Goal: Use online tool/utility: Utilize a website feature to perform a specific function

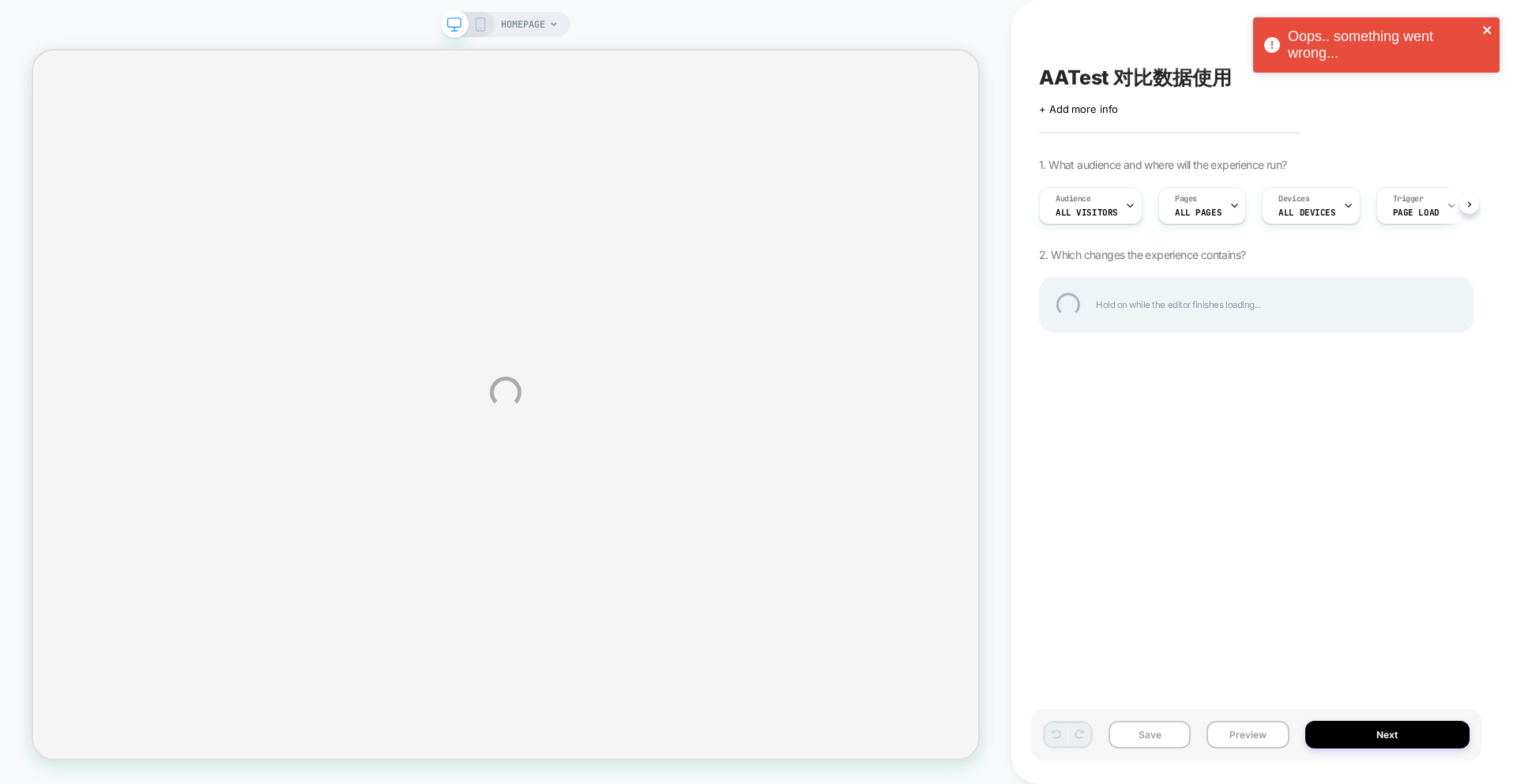
click at [1483, 27] on icon "close" at bounding box center [1486, 30] width 8 height 8
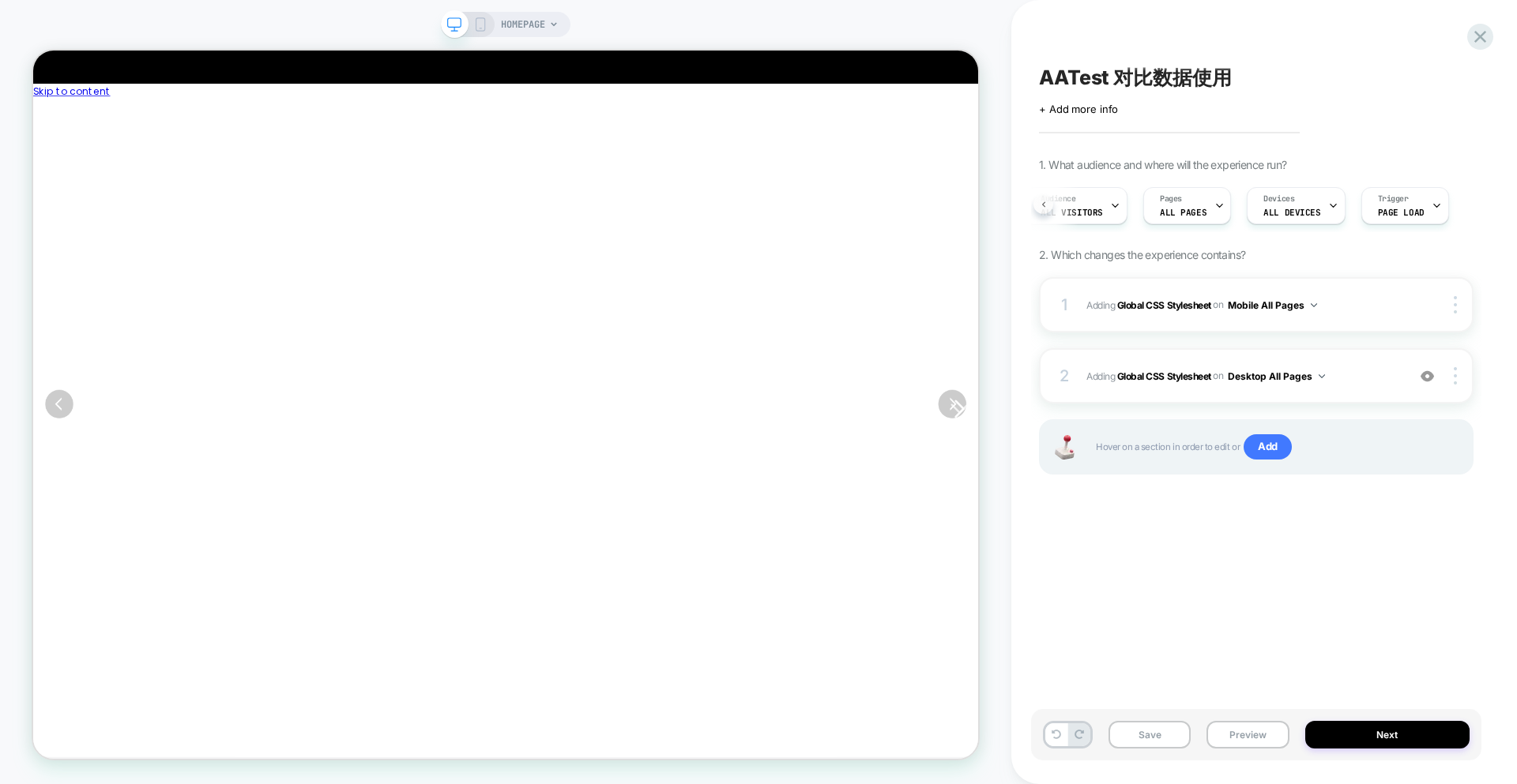
scroll to position [0, 4]
click at [1472, 44] on icon at bounding box center [1480, 37] width 21 height 21
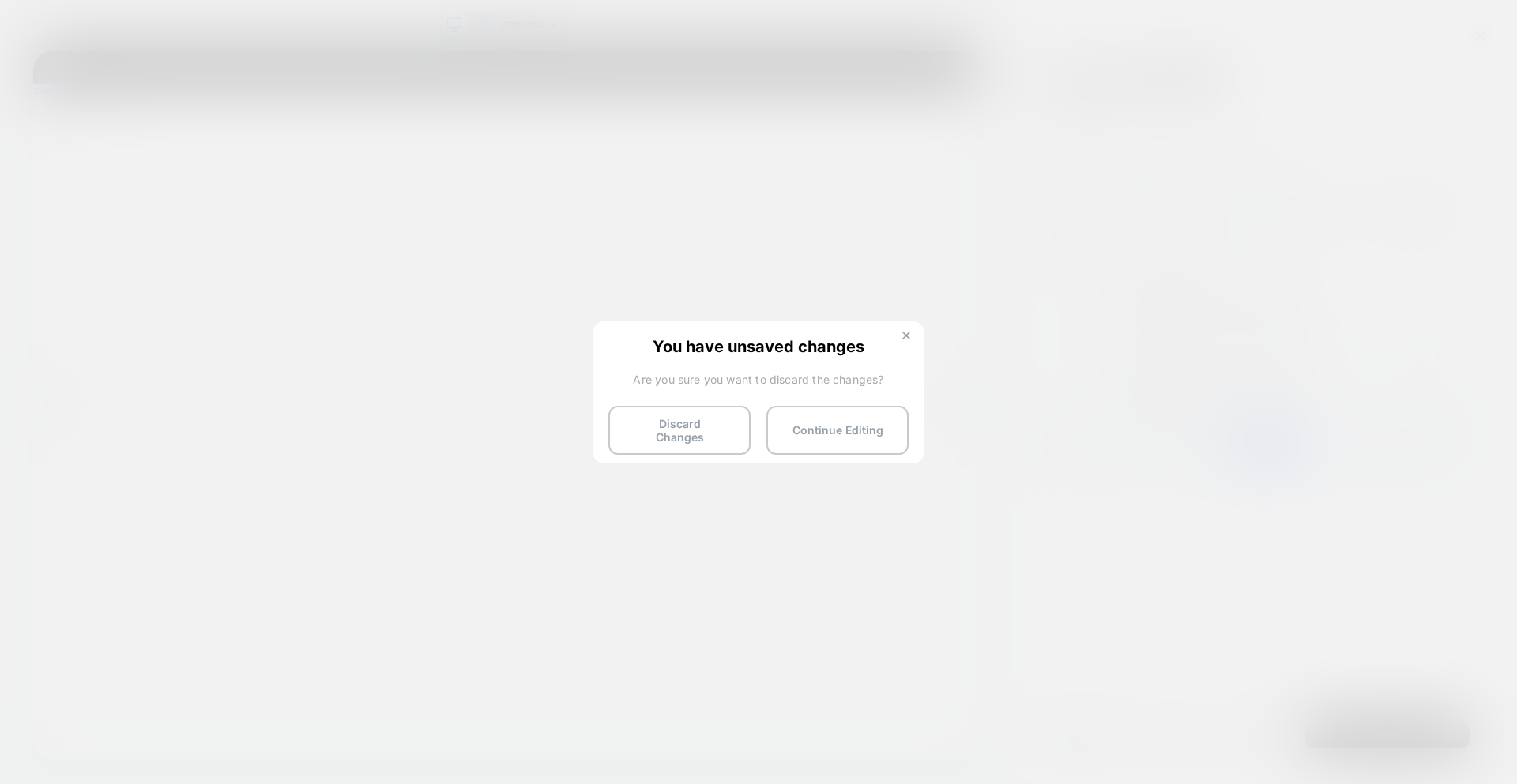
click at [903, 332] on img at bounding box center [906, 335] width 8 height 8
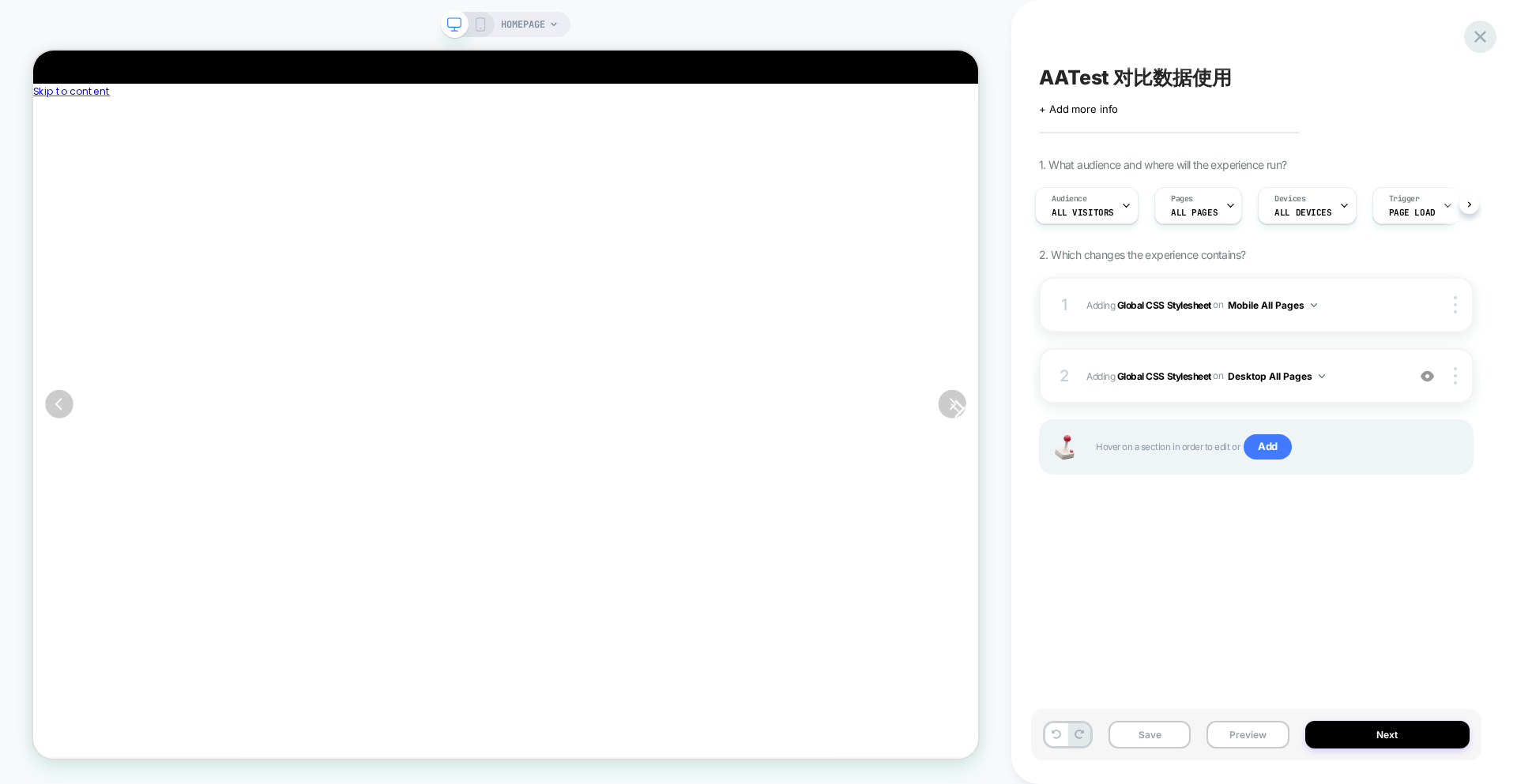
click at [1487, 42] on icon at bounding box center [1480, 37] width 21 height 21
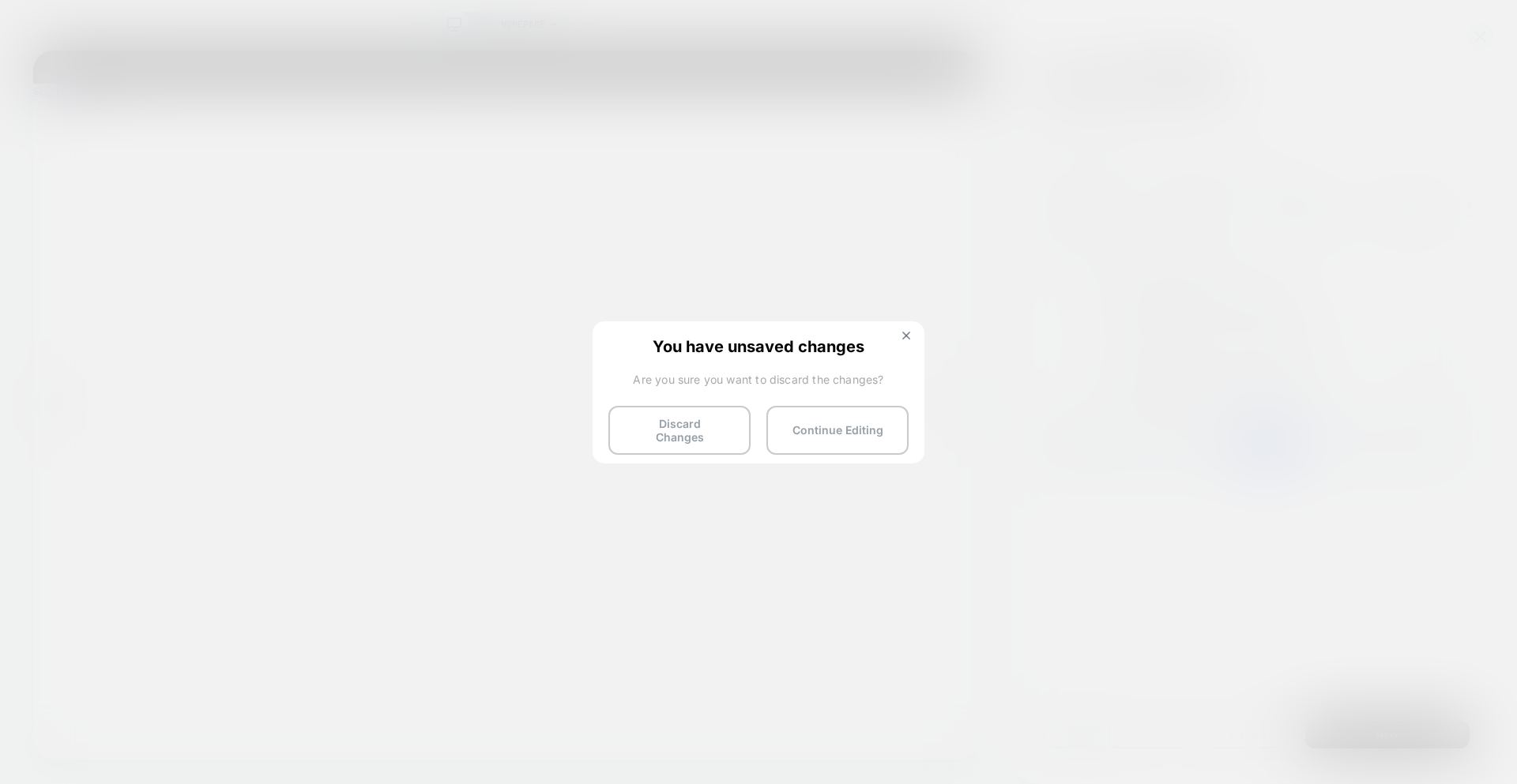
click at [698, 444] on button "Discard Changes" at bounding box center [679, 430] width 142 height 49
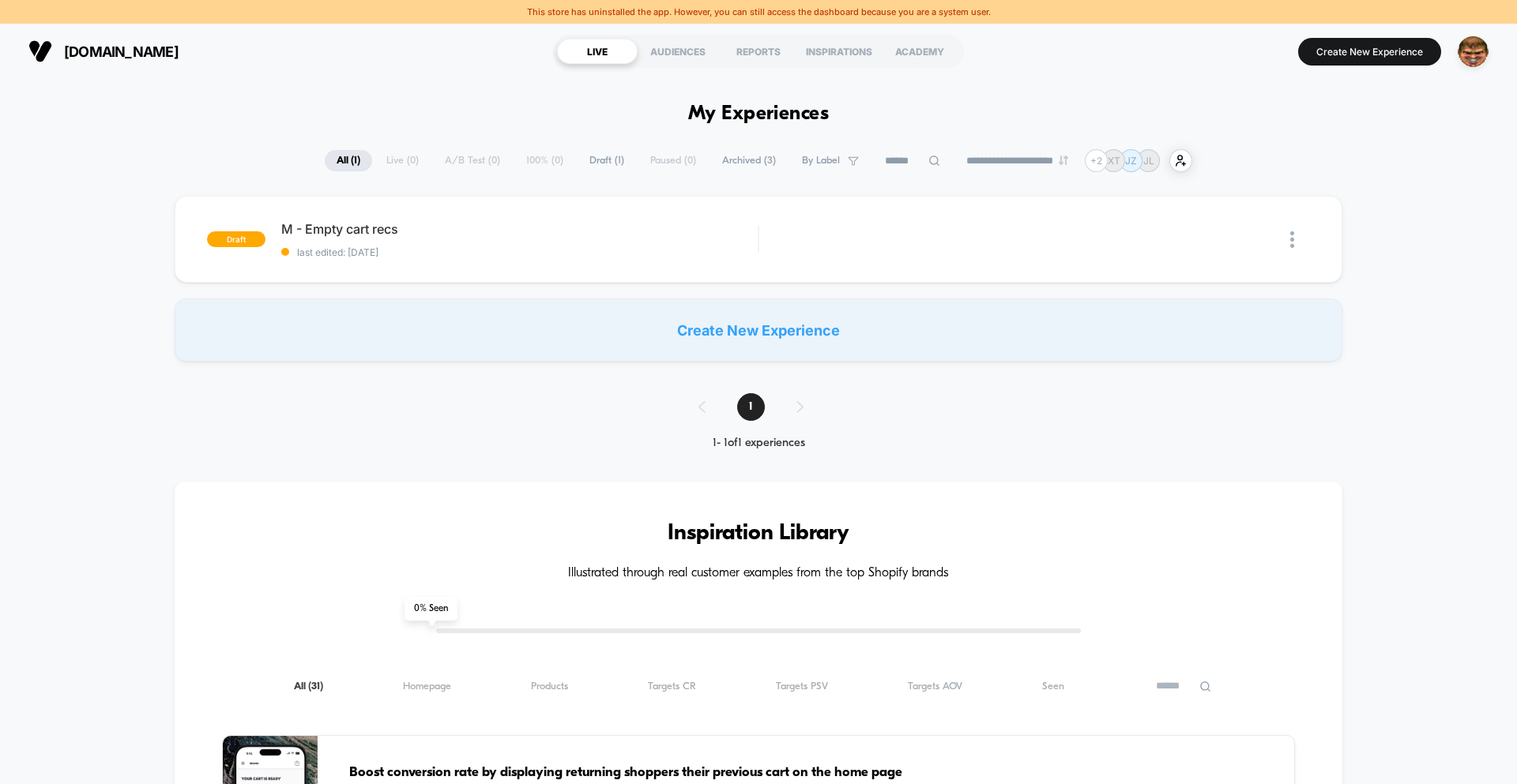
click at [687, 11] on div "This store has uninstalled the app. However, you can still access the dashboard…" at bounding box center [758, 11] width 1517 height 24
drag, startPoint x: 551, startPoint y: 437, endPoint x: 633, endPoint y: 387, distance: 96.0
